Goal: Task Accomplishment & Management: Manage account settings

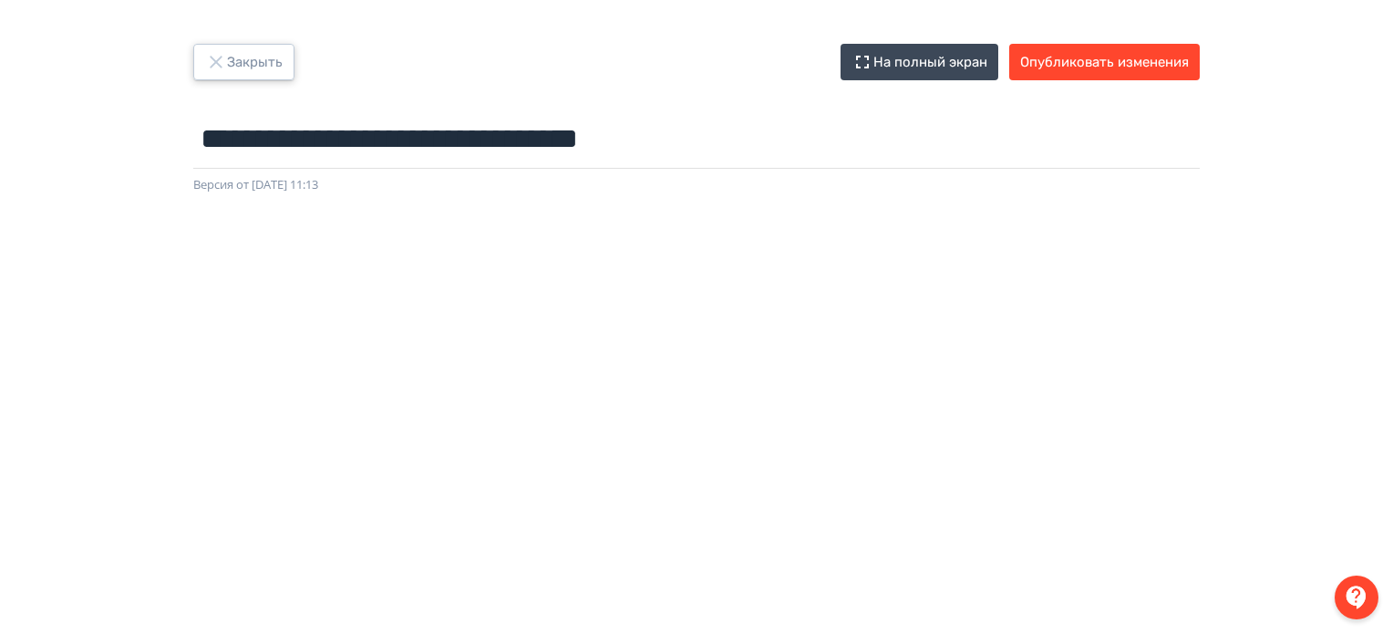
click at [222, 57] on icon "button" at bounding box center [216, 62] width 22 height 22
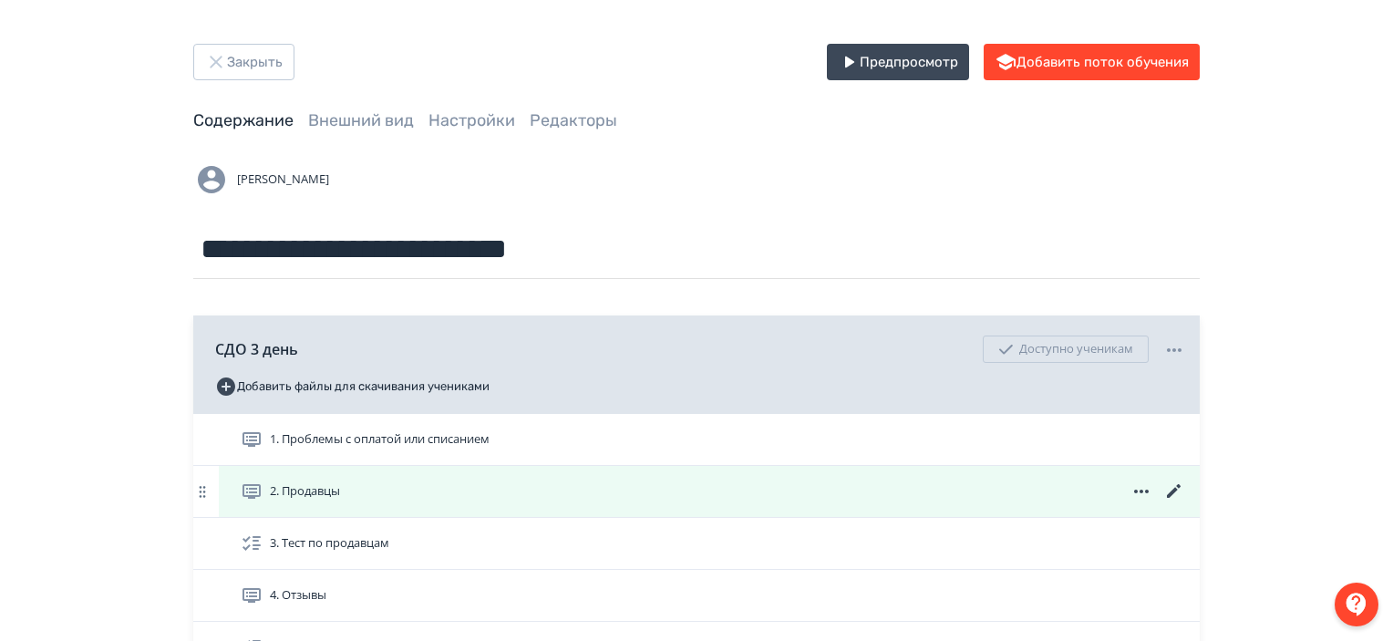
click at [1180, 487] on icon at bounding box center [1174, 491] width 14 height 14
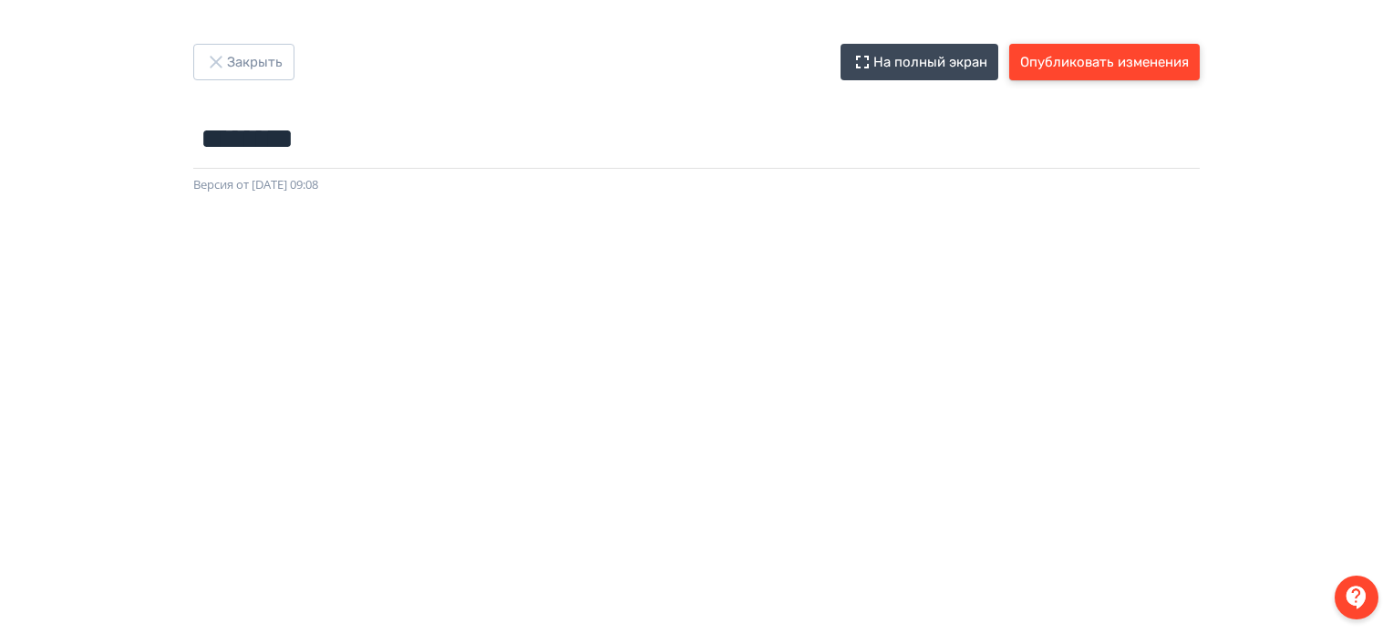
click at [1061, 59] on button "Опубликовать изменения" at bounding box center [1104, 62] width 191 height 36
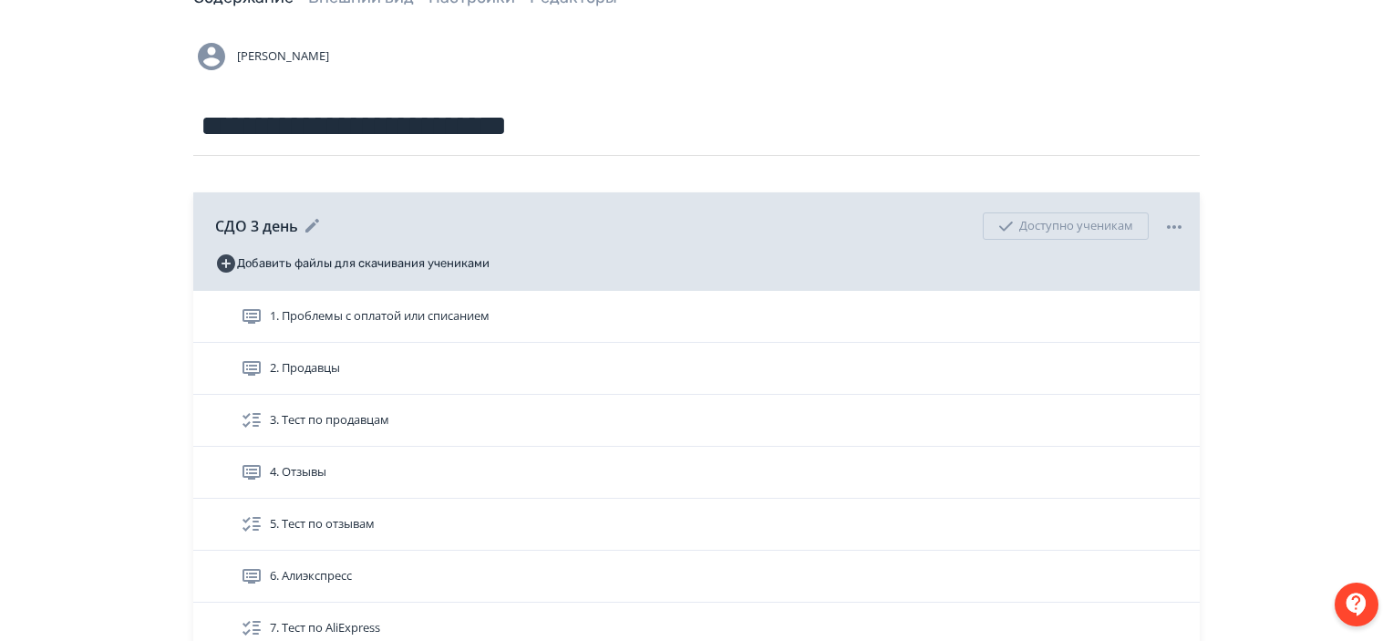
scroll to position [124, 0]
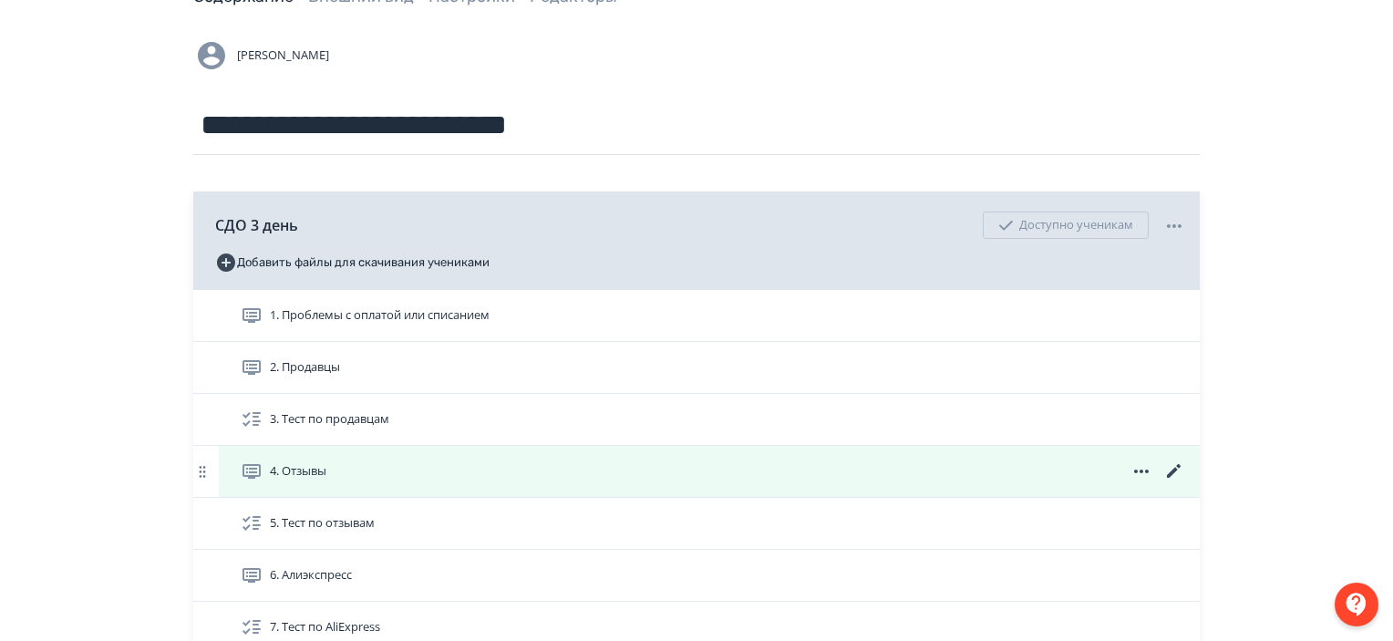
click at [1178, 466] on icon at bounding box center [1174, 471] width 14 height 14
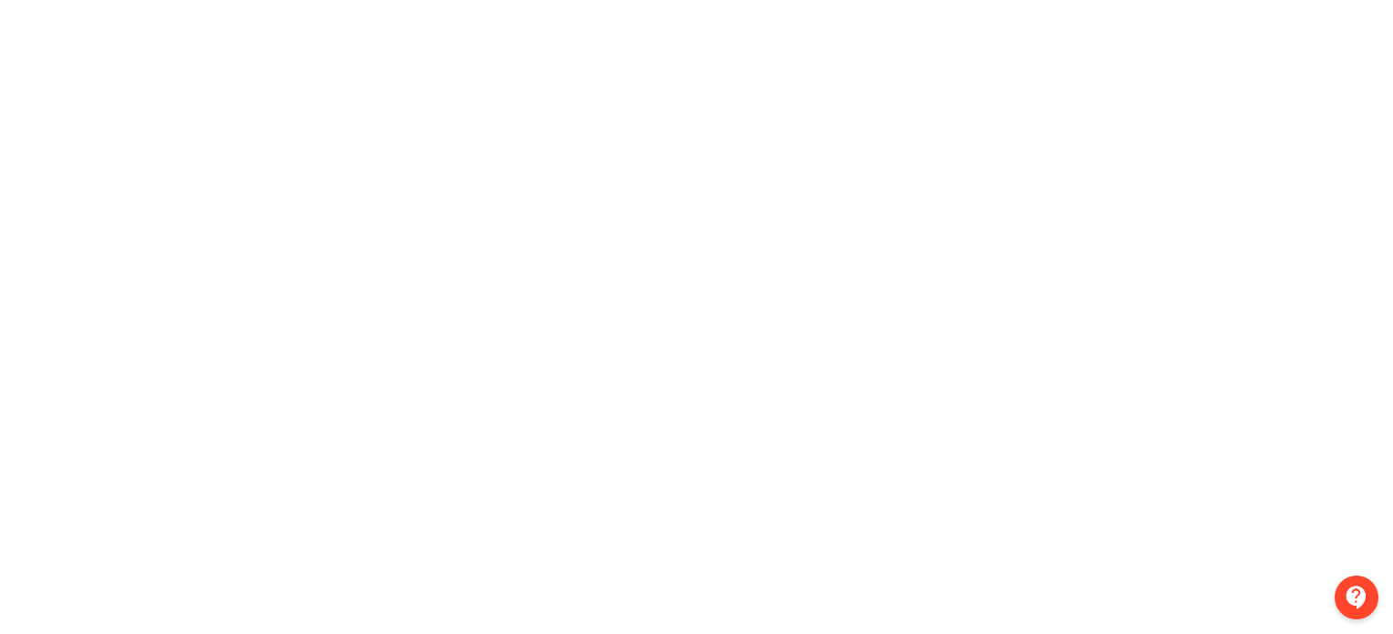
scroll to position [0, 4]
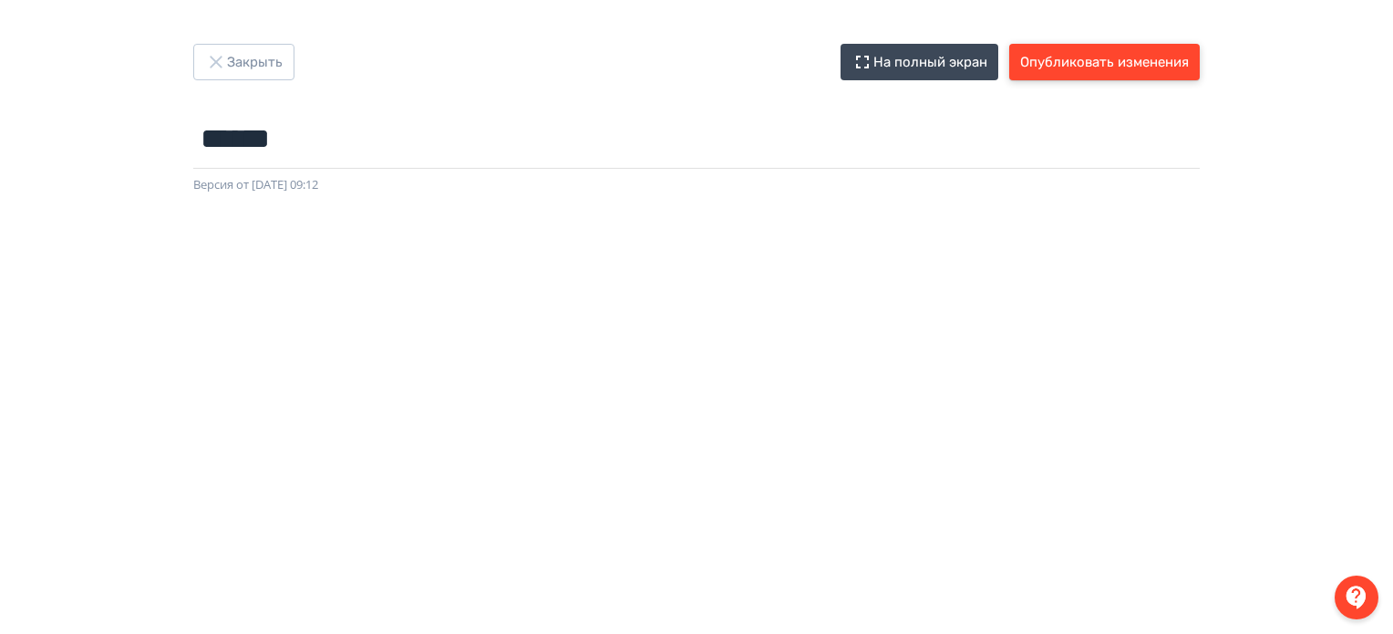
click at [1099, 67] on button "Опубликовать изменения" at bounding box center [1104, 62] width 191 height 36
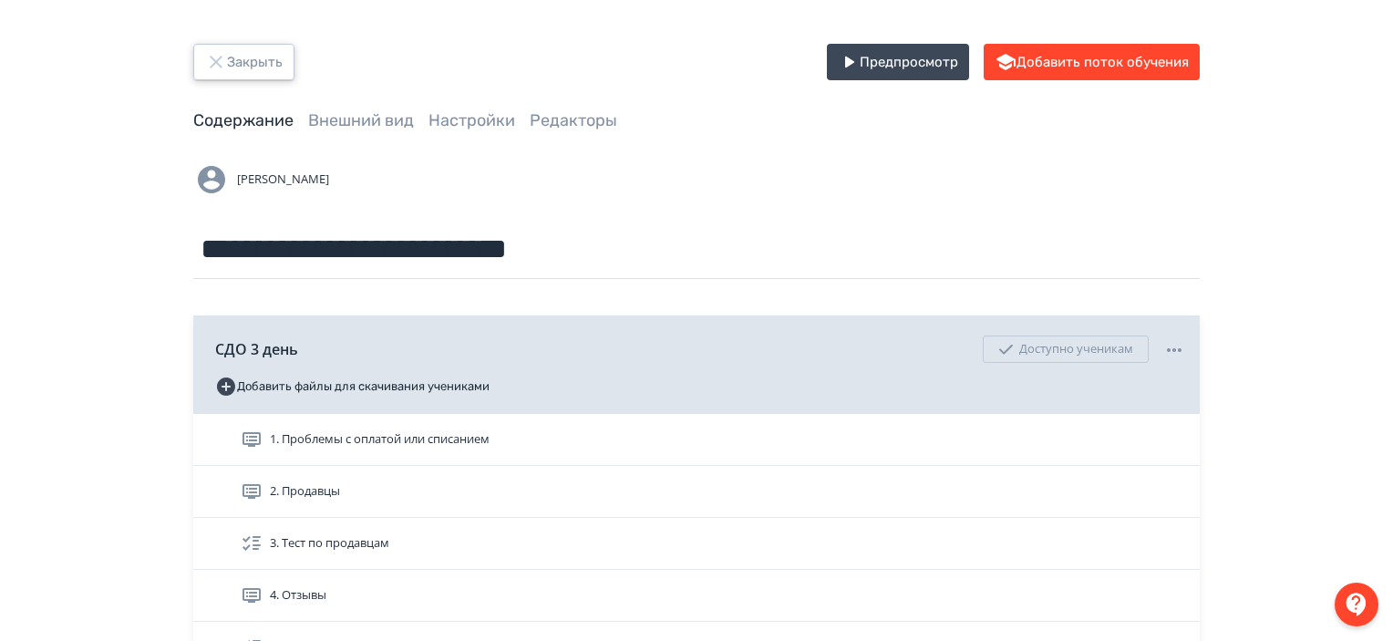
click at [257, 47] on button "Закрыть" at bounding box center [243, 62] width 101 height 36
